Goal: Navigation & Orientation: Find specific page/section

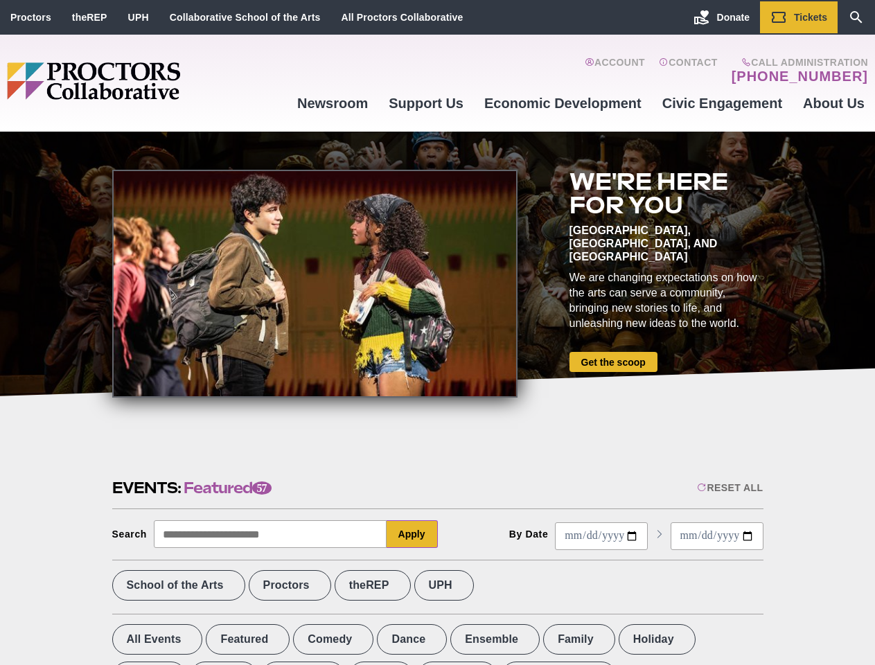
click at [437, 333] on div at bounding box center [314, 284] width 405 height 228
click at [729, 488] on div "Reset All" at bounding box center [730, 487] width 66 height 11
click at [412, 534] on button "Apply" at bounding box center [412, 534] width 51 height 28
